Goal: Task Accomplishment & Management: Manage account settings

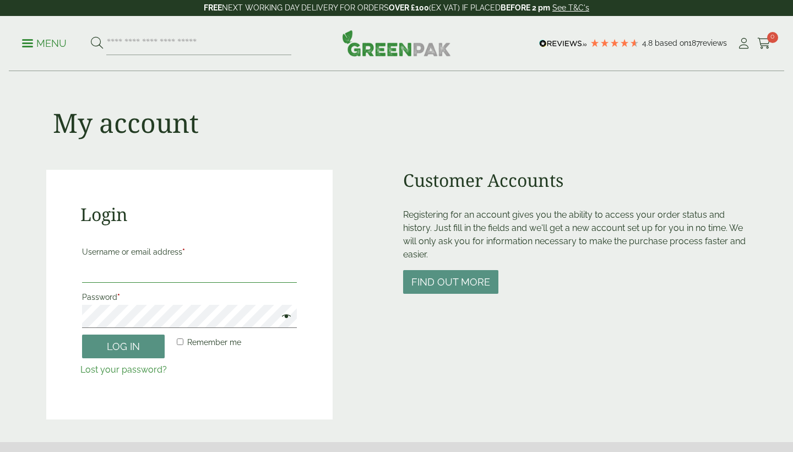
type input "**********"
click at [123, 345] on button "Log in" at bounding box center [123, 346] width 83 height 24
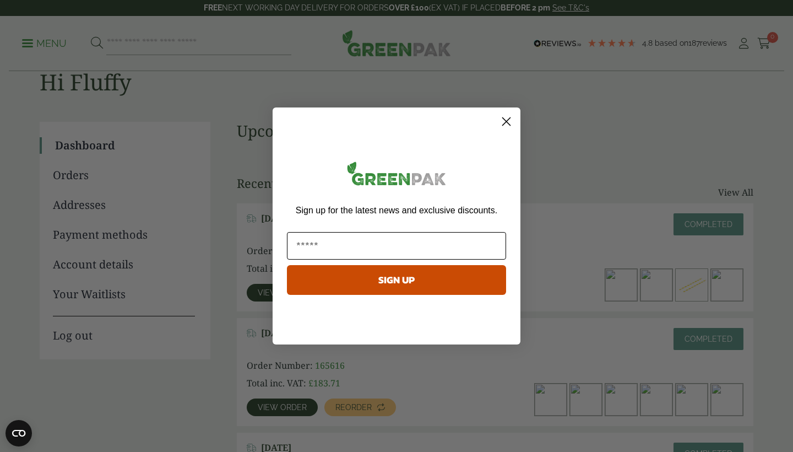
scroll to position [84, 0]
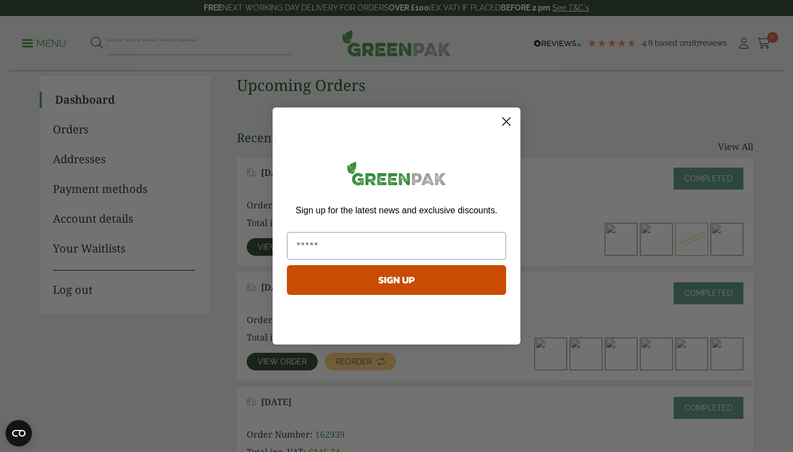
click at [505, 121] on icon "Close dialog" at bounding box center [507, 122] width 8 height 8
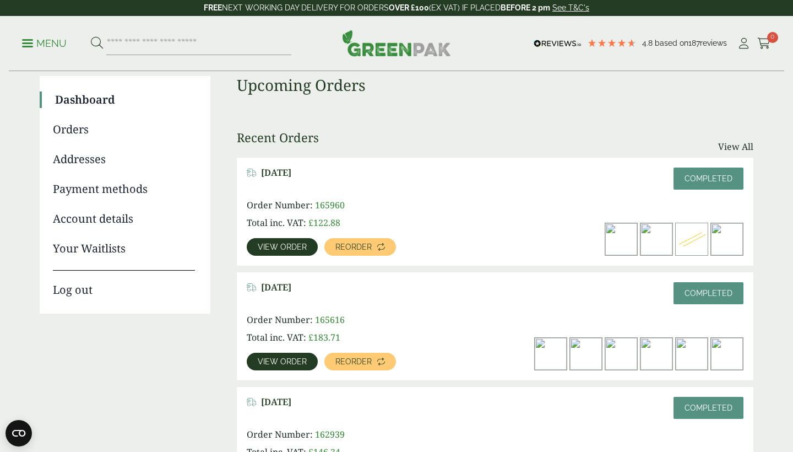
click at [302, 239] on link "View order" at bounding box center [282, 247] width 71 height 18
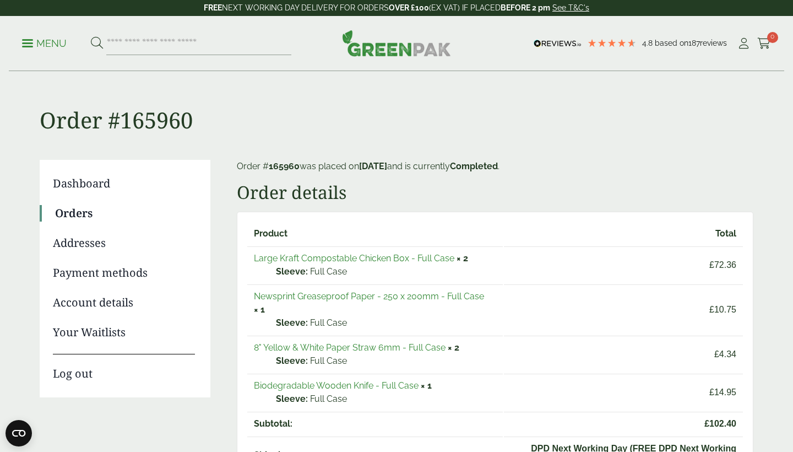
click at [301, 258] on link "Large Kraft Compostable Chicken Box - Full Case" at bounding box center [354, 258] width 200 height 10
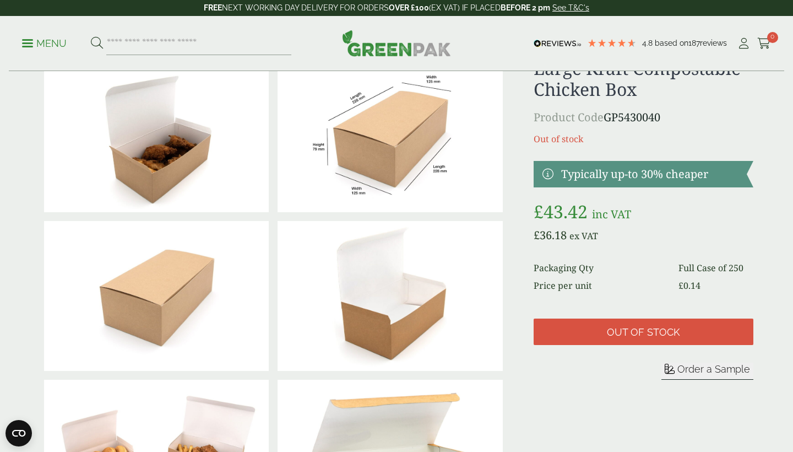
scroll to position [44, 0]
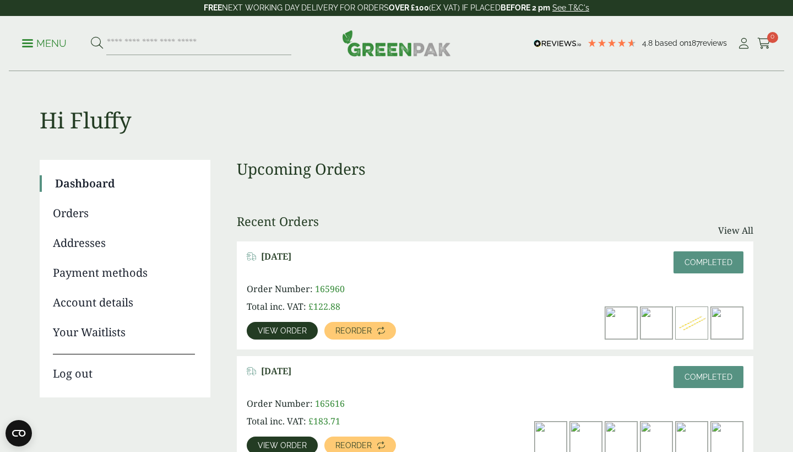
click at [32, 46] on link "Menu" at bounding box center [44, 42] width 45 height 11
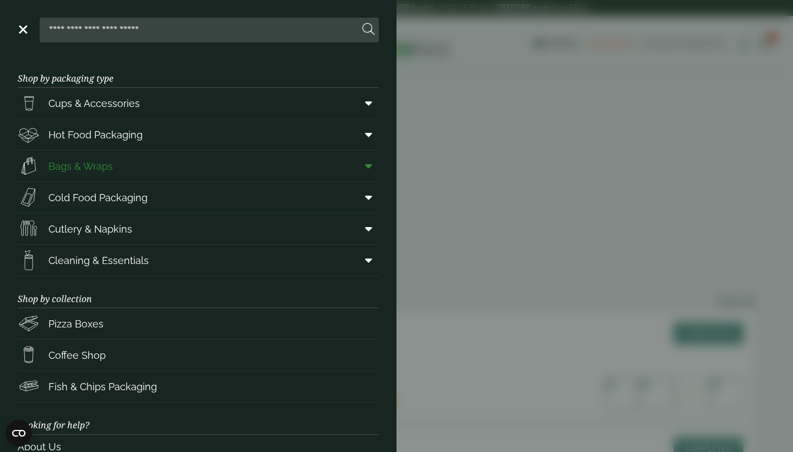
click at [371, 161] on icon at bounding box center [368, 165] width 7 height 11
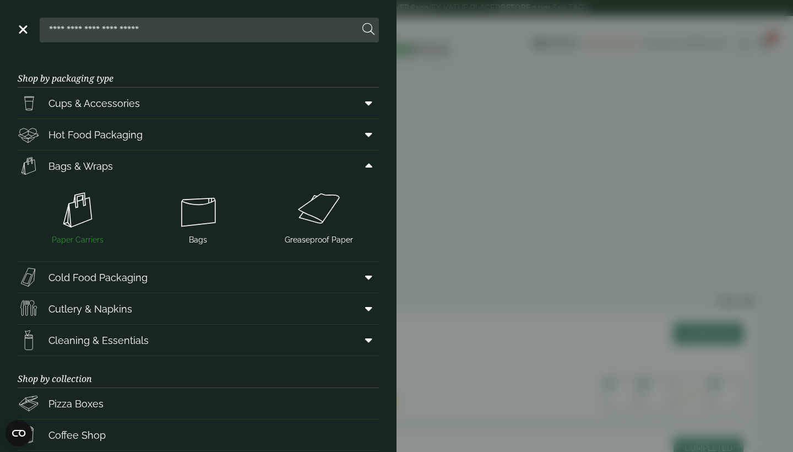
click at [92, 208] on img at bounding box center [78, 210] width 112 height 44
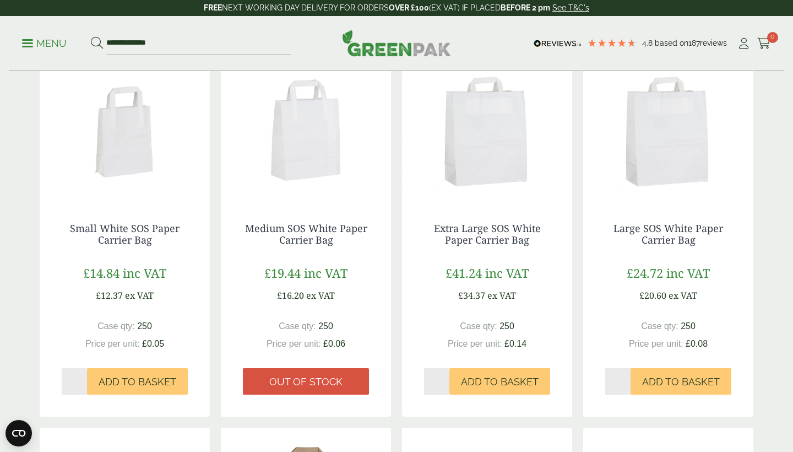
scroll to position [196, 0]
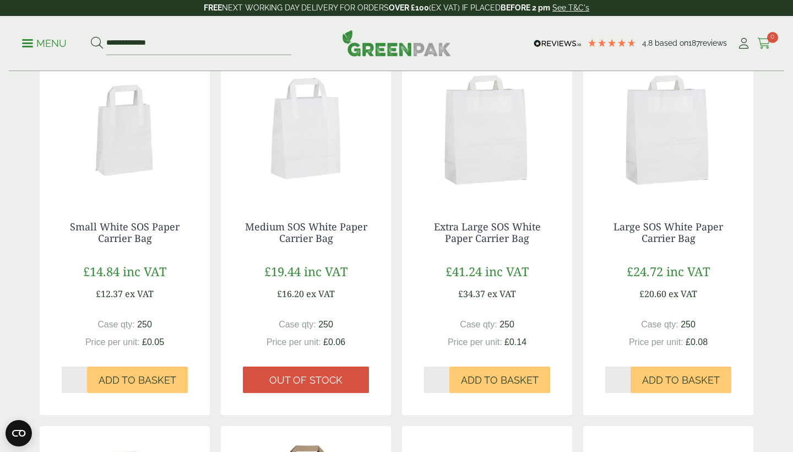
click at [764, 45] on icon at bounding box center [764, 43] width 14 height 11
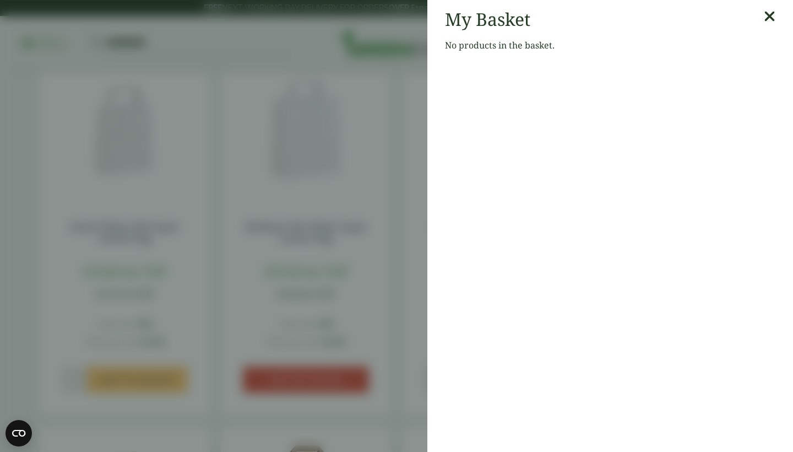
click at [765, 16] on icon at bounding box center [770, 16] width 12 height 15
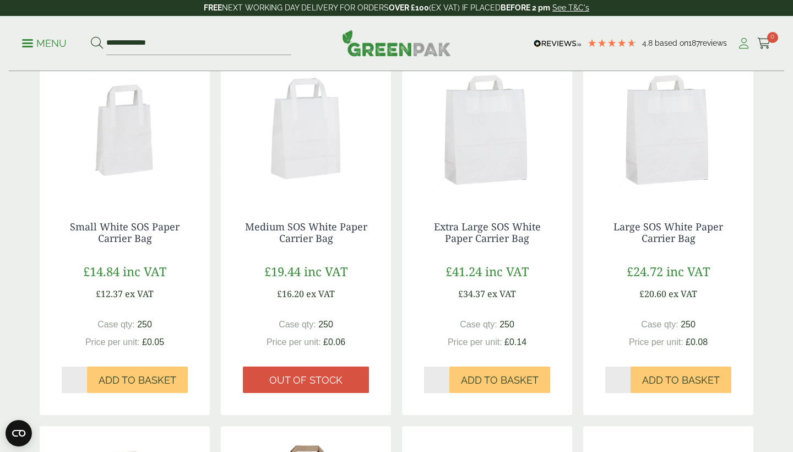
click at [745, 45] on icon at bounding box center [744, 43] width 14 height 11
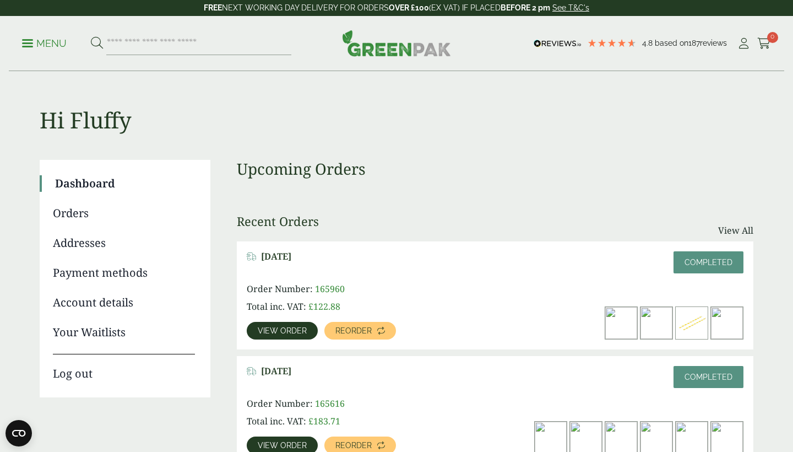
click at [77, 212] on link "Orders" at bounding box center [124, 213] width 142 height 17
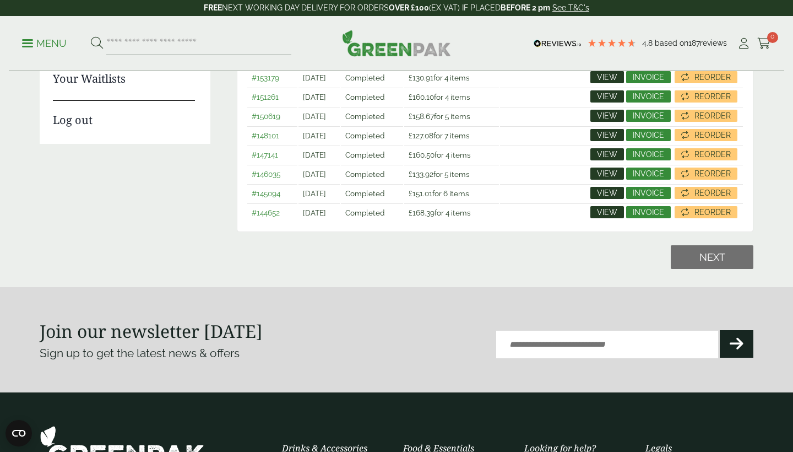
scroll to position [243, 0]
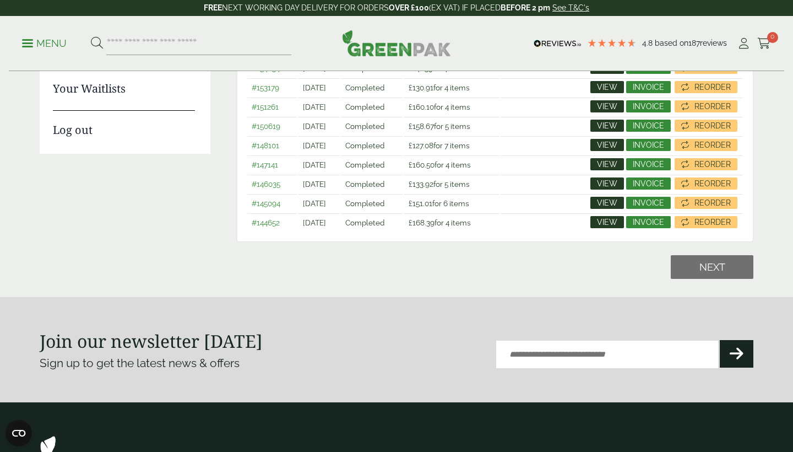
click at [603, 227] on link "View" at bounding box center [607, 222] width 34 height 12
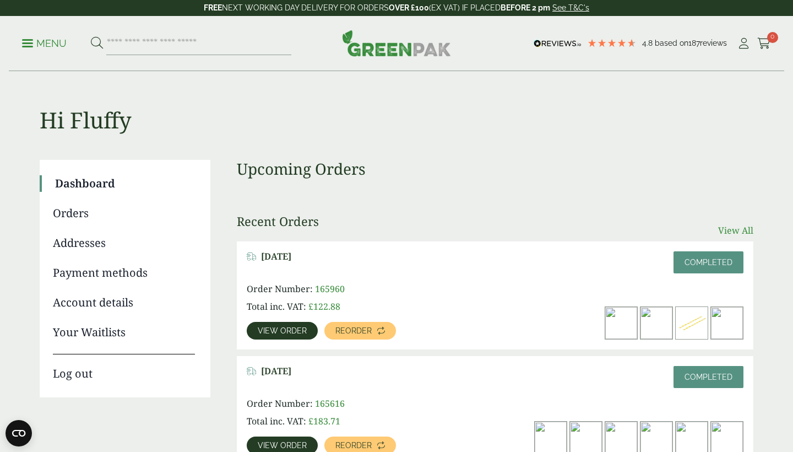
click at [720, 232] on link "View All" at bounding box center [735, 230] width 35 height 13
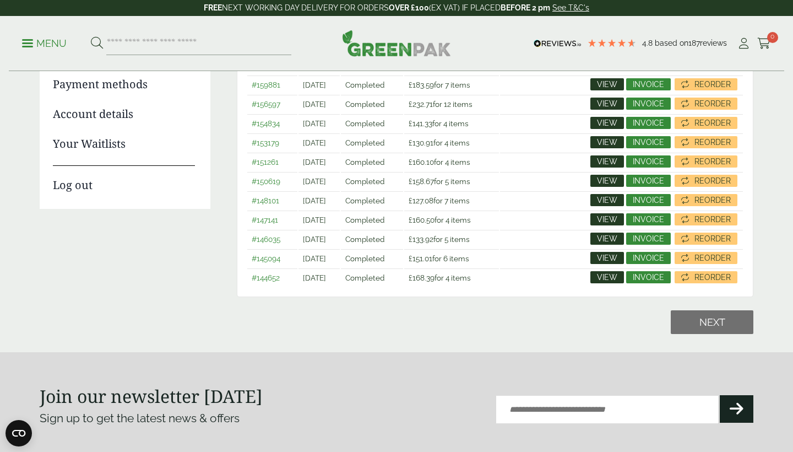
scroll to position [188, 0]
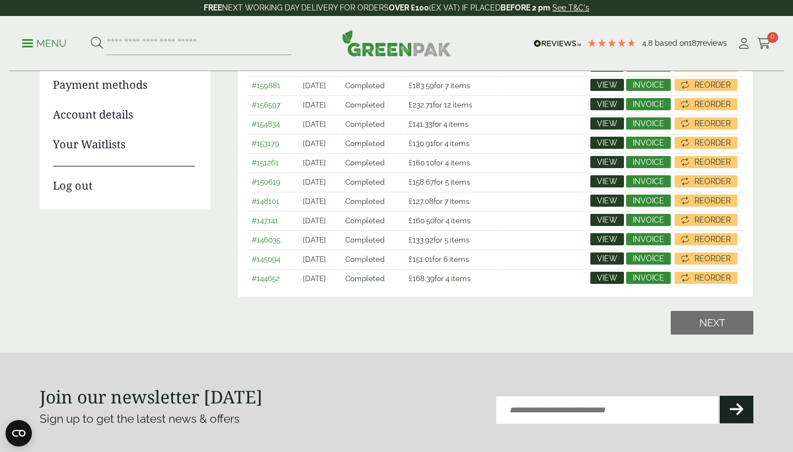
click at [604, 260] on span "View" at bounding box center [607, 258] width 20 height 8
click at [601, 238] on span "View" at bounding box center [607, 239] width 20 height 8
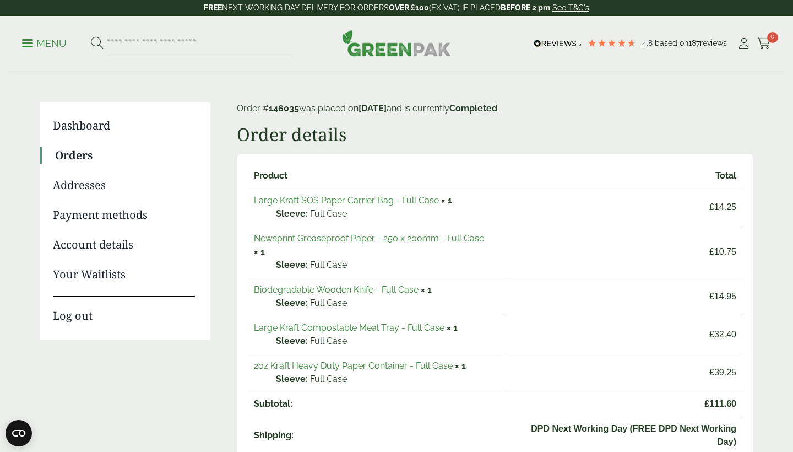
scroll to position [59, 0]
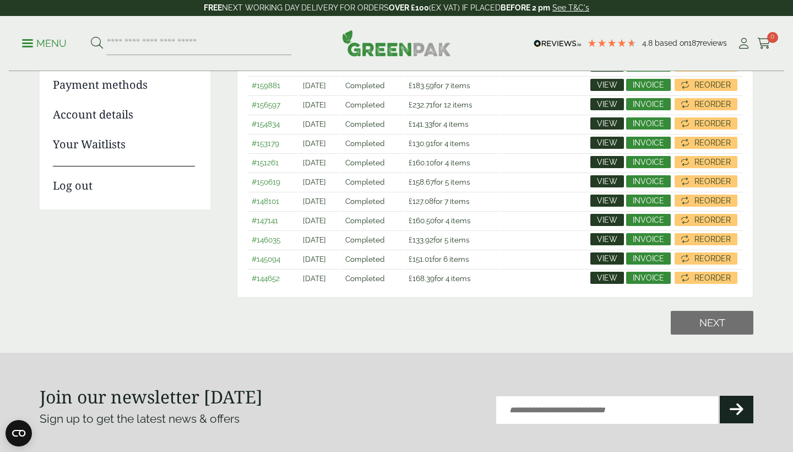
click at [601, 221] on span "View" at bounding box center [607, 220] width 20 height 8
click at [602, 198] on span "View" at bounding box center [607, 201] width 20 height 8
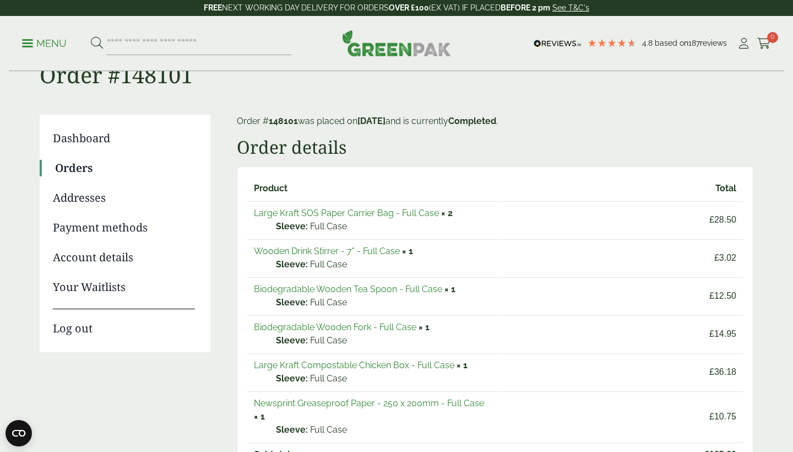
scroll to position [46, 0]
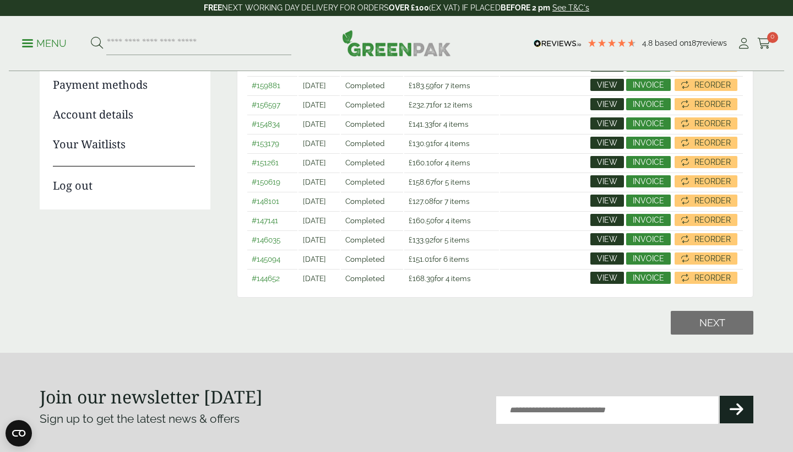
click at [609, 199] on span "View" at bounding box center [607, 201] width 20 height 8
click at [607, 161] on span "View" at bounding box center [607, 162] width 20 height 8
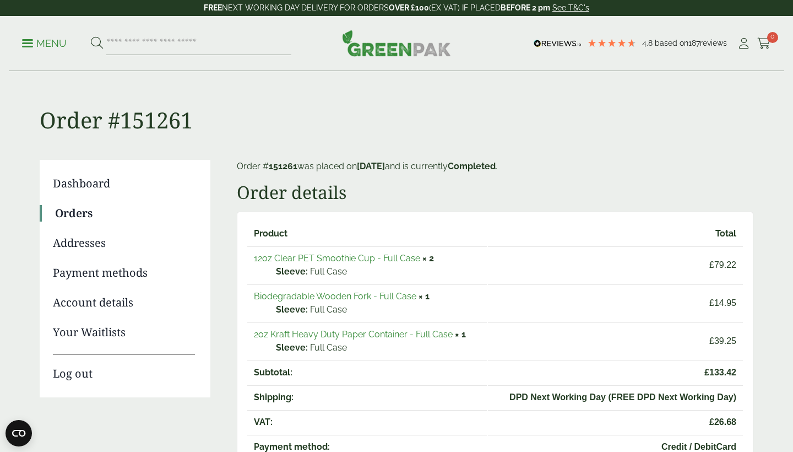
click at [289, 296] on link "Biodegradable Wooden Fork - Full Case" at bounding box center [335, 296] width 162 height 10
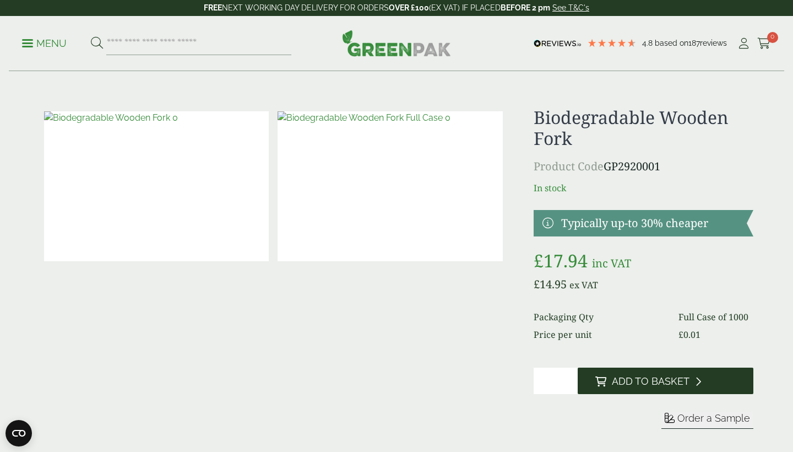
click at [634, 383] on span "Add to Basket" at bounding box center [651, 381] width 78 height 12
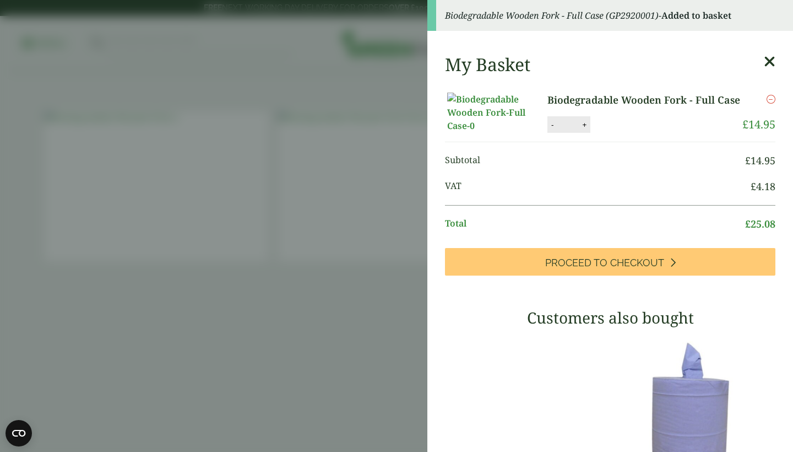
click at [771, 57] on icon at bounding box center [770, 61] width 12 height 15
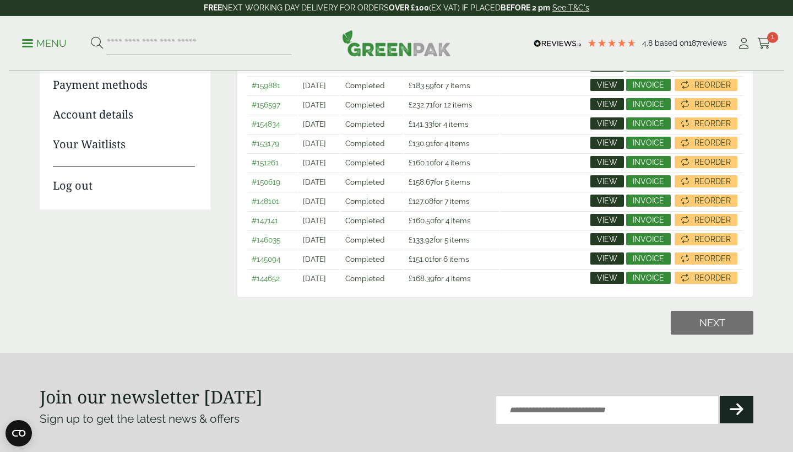
scroll to position [188, 0]
click at [612, 159] on span "View" at bounding box center [607, 162] width 20 height 8
click at [610, 145] on span "View" at bounding box center [607, 143] width 20 height 8
click at [604, 100] on span "View" at bounding box center [607, 104] width 20 height 8
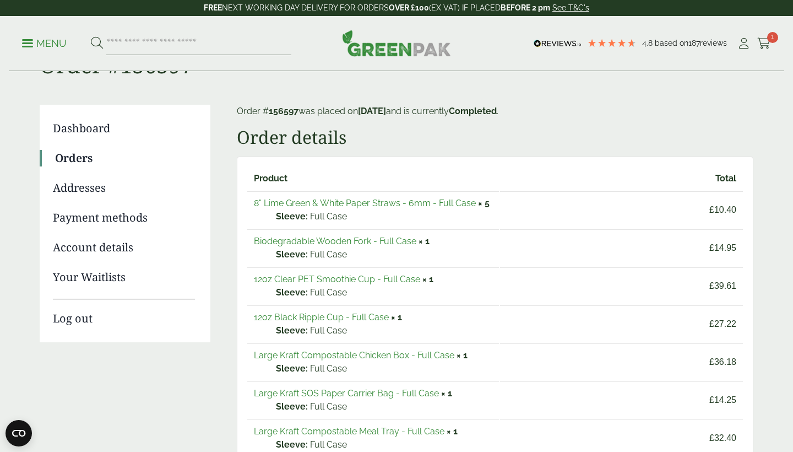
scroll to position [51, 0]
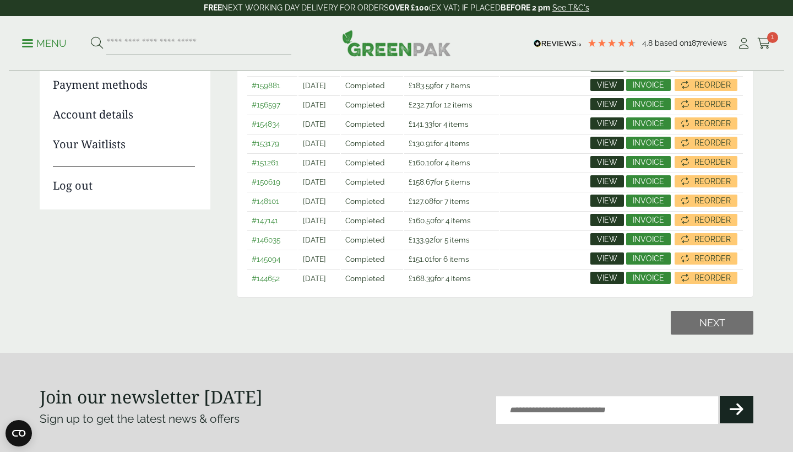
scroll to position [183, 0]
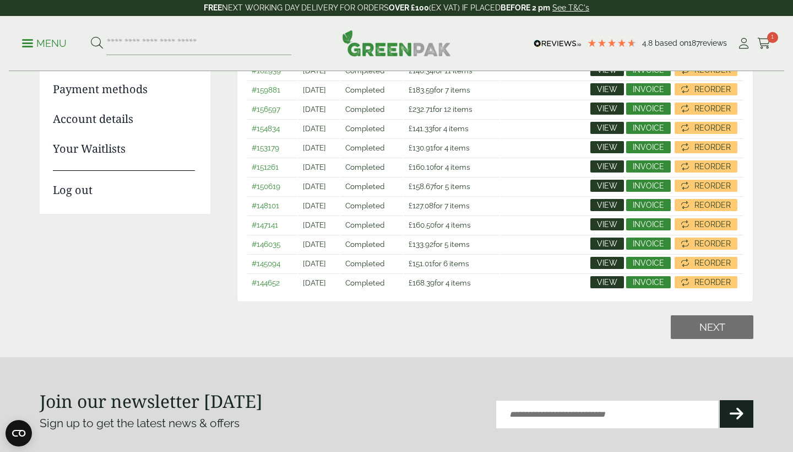
click at [607, 106] on span "View" at bounding box center [607, 109] width 20 height 8
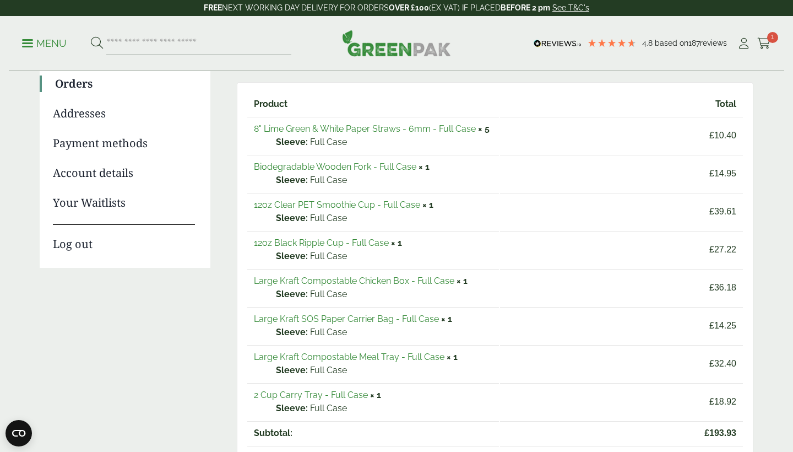
scroll to position [130, 0]
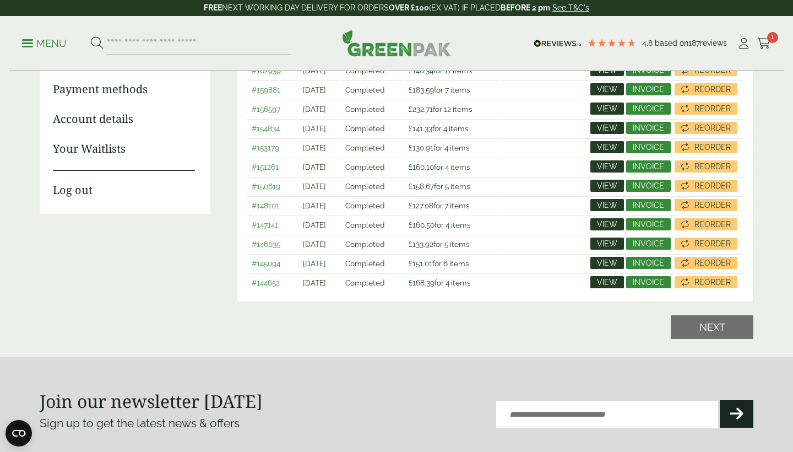
click at [611, 86] on span "View" at bounding box center [607, 89] width 20 height 8
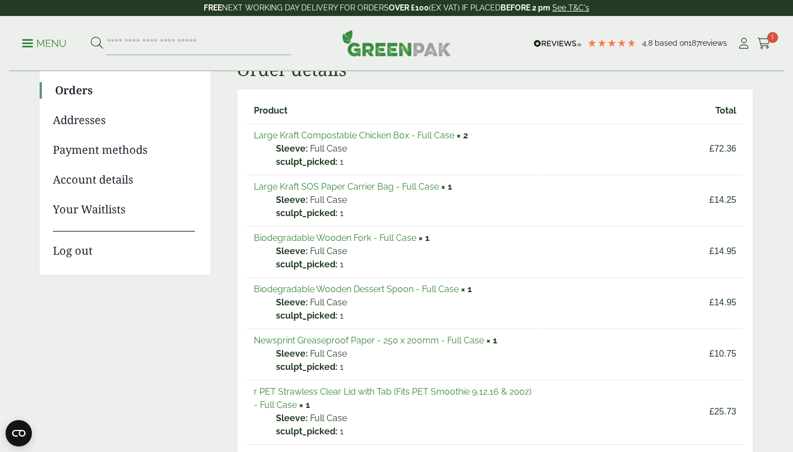
scroll to position [127, 0]
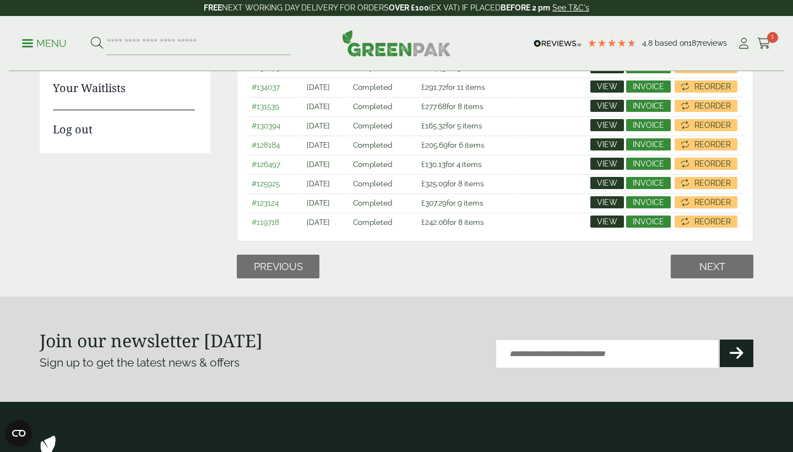
scroll to position [232, 0]
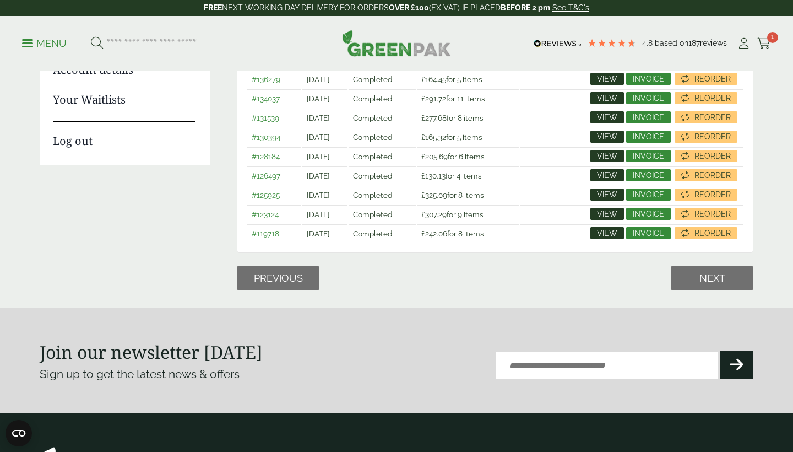
click at [609, 234] on span "View" at bounding box center [607, 233] width 20 height 8
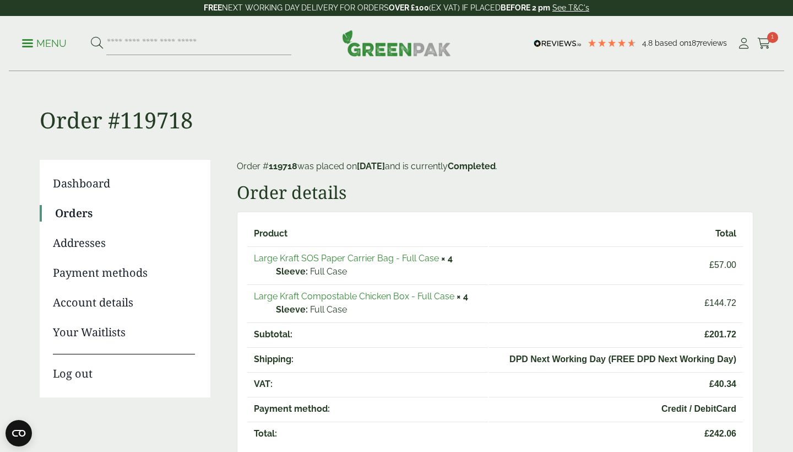
click at [416, 44] on img at bounding box center [396, 43] width 109 height 26
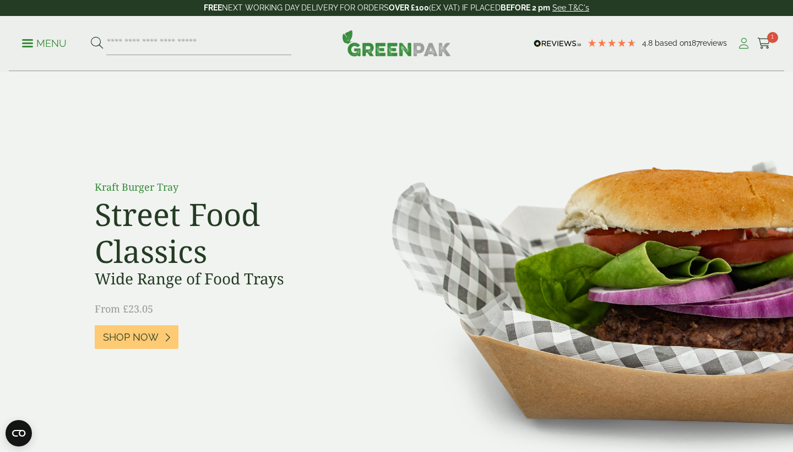
click at [741, 46] on icon at bounding box center [744, 43] width 14 height 11
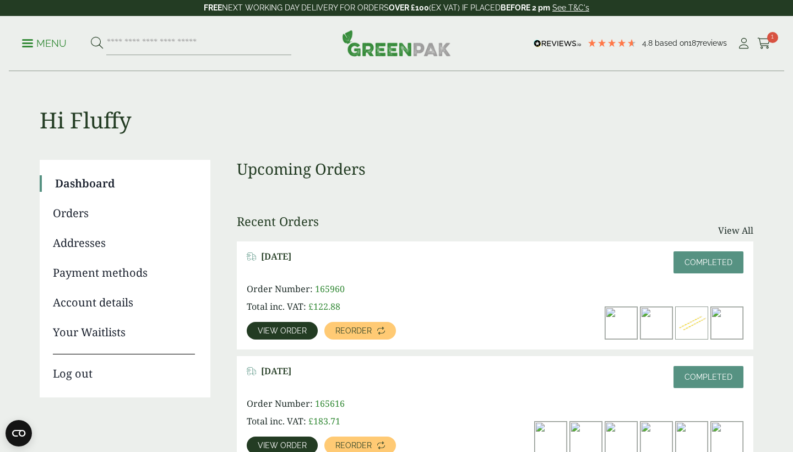
click at [286, 329] on span "View order" at bounding box center [282, 331] width 49 height 8
